Goal: Task Accomplishment & Management: Use online tool/utility

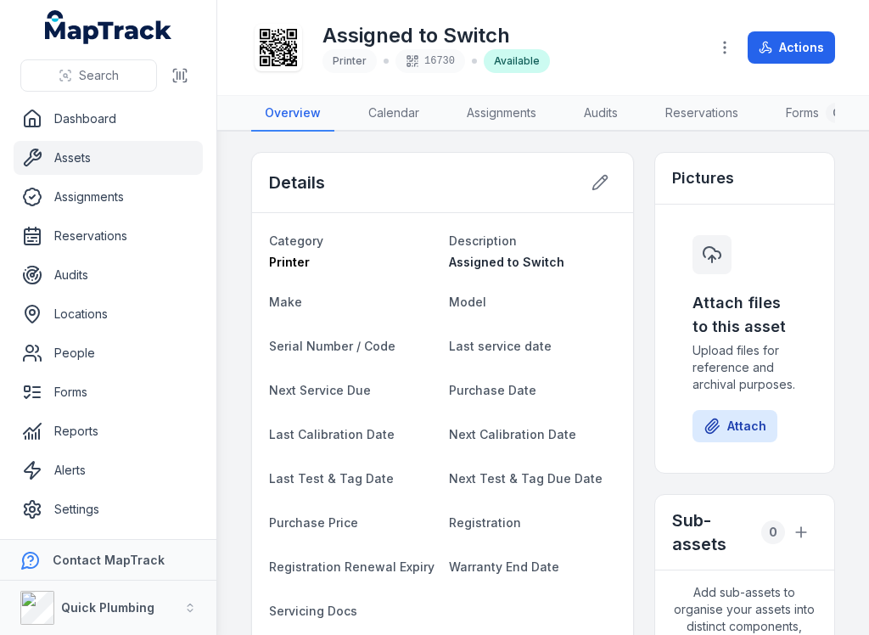
click at [57, 168] on link "Assets" at bounding box center [108, 158] width 189 height 34
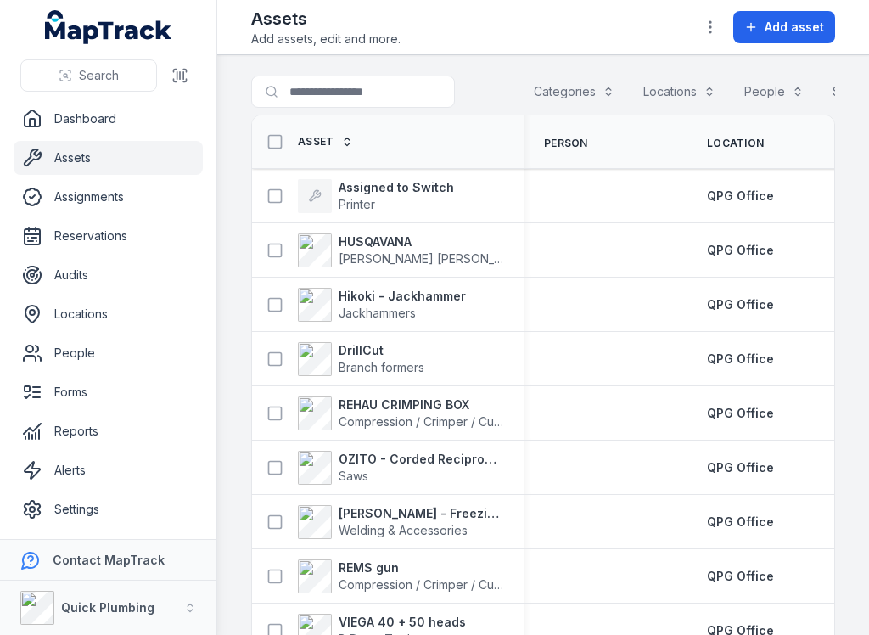
click at [769, 22] on span "Add asset" at bounding box center [794, 27] width 59 height 17
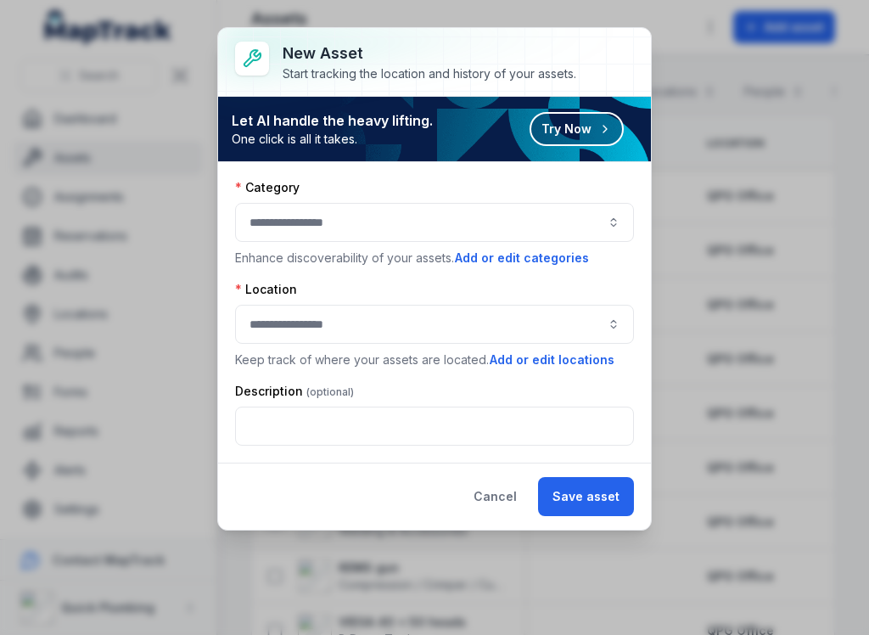
click at [270, 225] on button "button" at bounding box center [434, 222] width 399 height 39
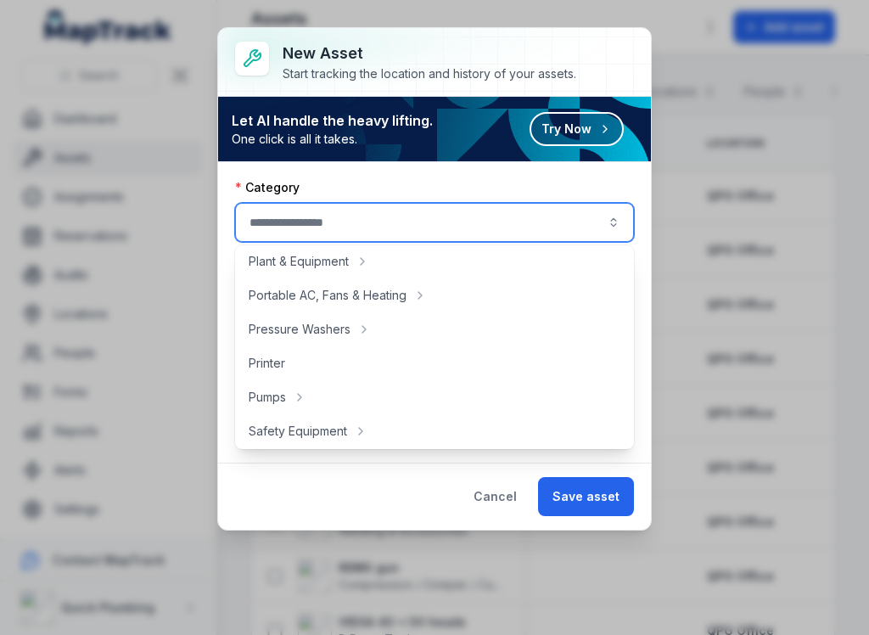
scroll to position [887, 0]
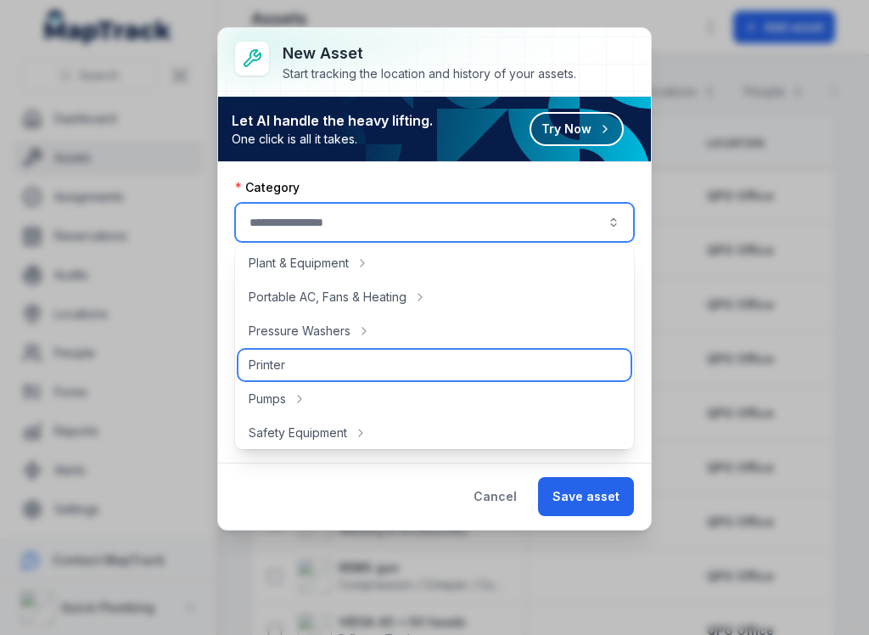
click at [267, 369] on span "Printer" at bounding box center [267, 364] width 36 height 17
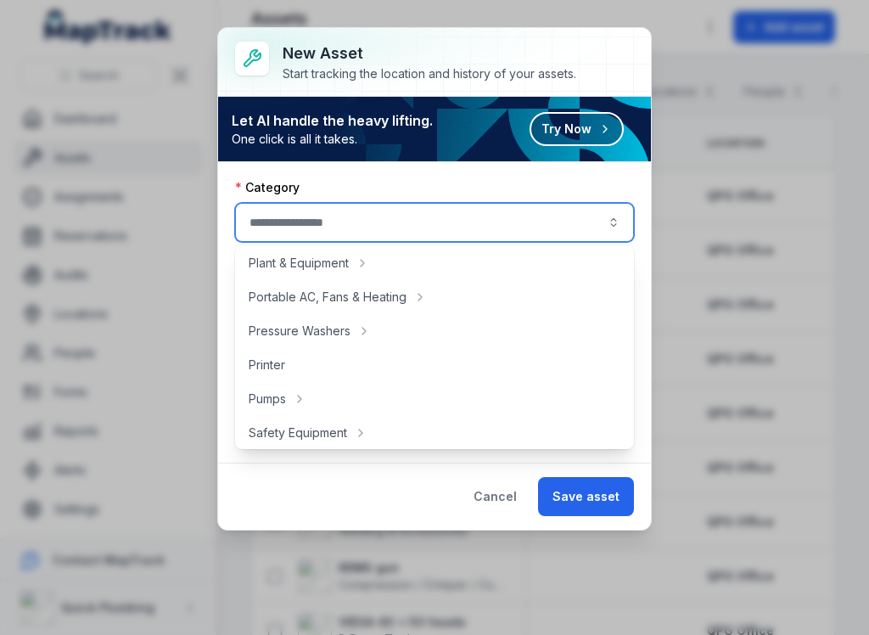
type input "*******"
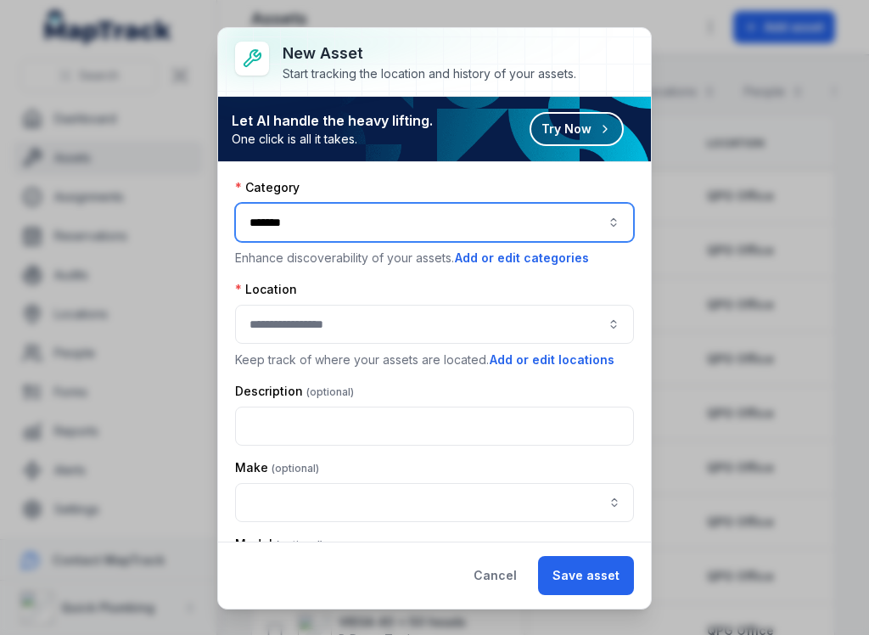
click at [272, 318] on button "button" at bounding box center [434, 324] width 399 height 39
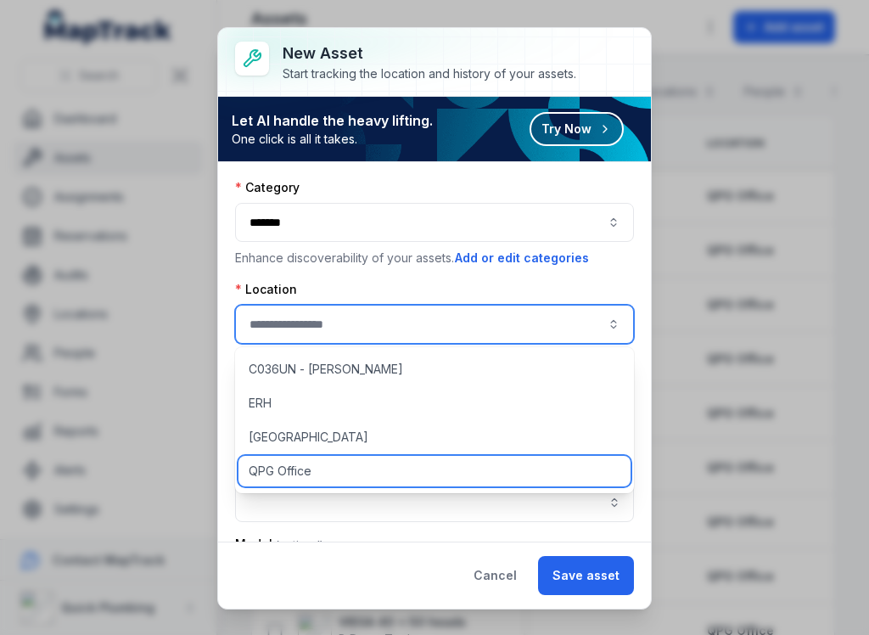
click at [266, 481] on div "QPG Office" at bounding box center [434, 471] width 392 height 31
type input "**********"
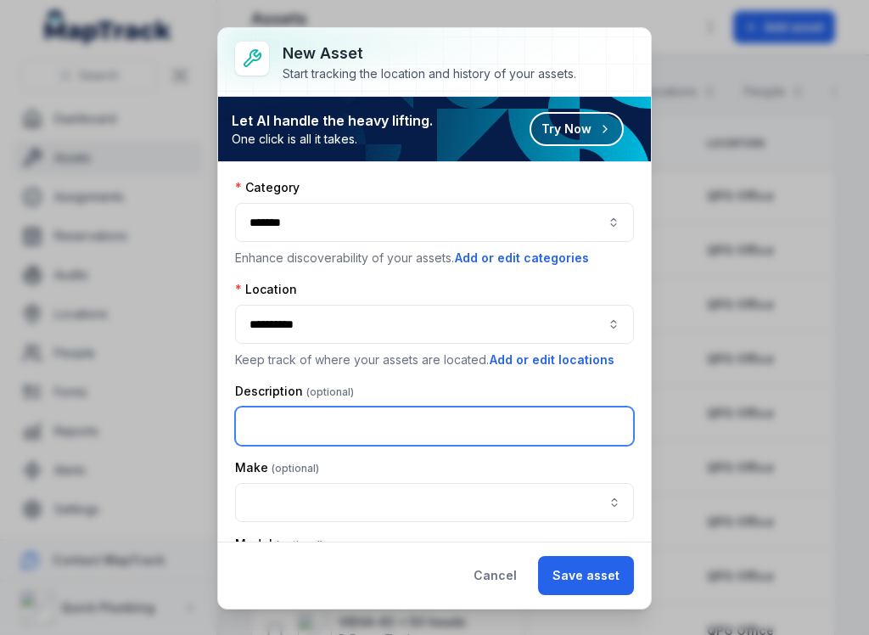
click at [261, 427] on input "text" at bounding box center [434, 425] width 399 height 39
type input "**********"
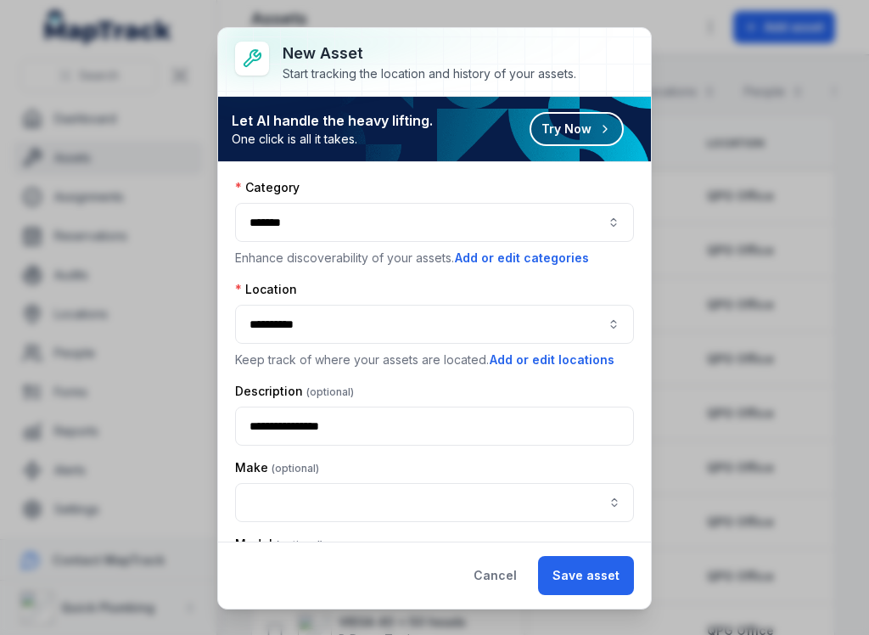
click at [606, 572] on button "Save asset" at bounding box center [586, 575] width 96 height 39
click at [605, 571] on button "Save asset" at bounding box center [586, 575] width 96 height 39
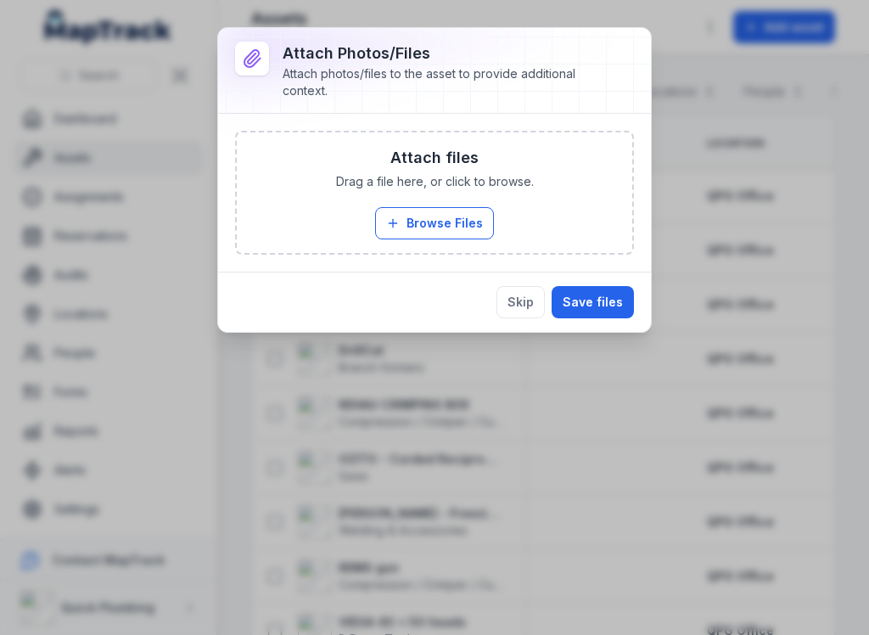
click at [602, 299] on button "Save files" at bounding box center [593, 302] width 82 height 32
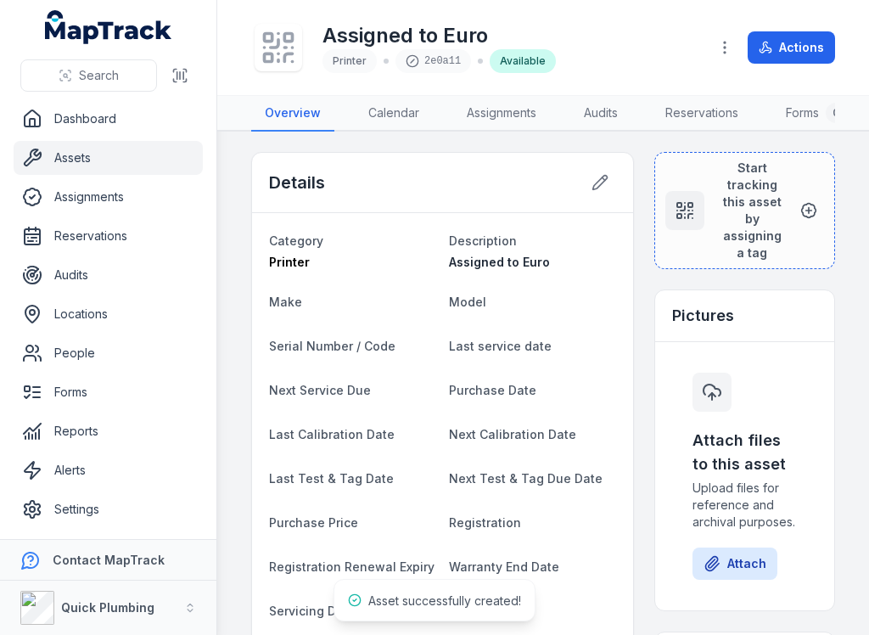
click at [523, 306] on dt "Model" at bounding box center [532, 301] width 166 height 20
click at [743, 219] on span "Start tracking this asset by assigning a tag" at bounding box center [752, 211] width 69 height 102
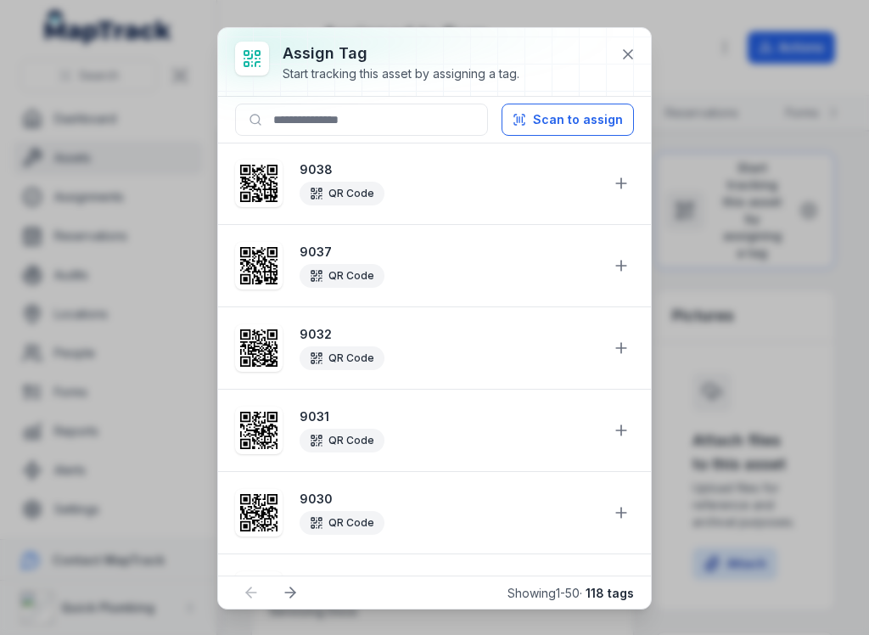
click at [598, 123] on button "Scan to assign" at bounding box center [567, 120] width 132 height 32
